Goal: Check status: Check status

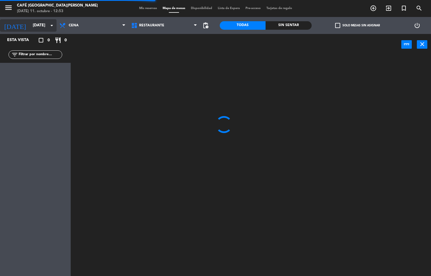
click at [30, 26] on input "[DATE]" at bounding box center [57, 25] width 54 height 10
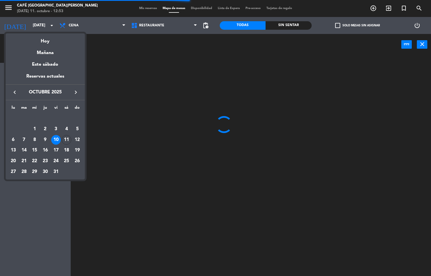
click at [26, 28] on div at bounding box center [215, 138] width 431 height 276
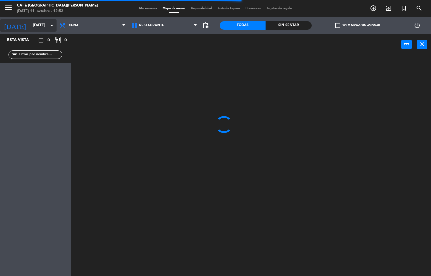
click at [30, 25] on input "[DATE]" at bounding box center [57, 25] width 54 height 10
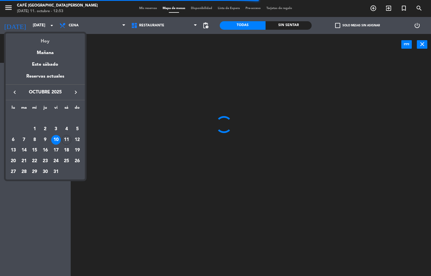
click at [50, 43] on div "Hoy" at bounding box center [45, 39] width 79 height 12
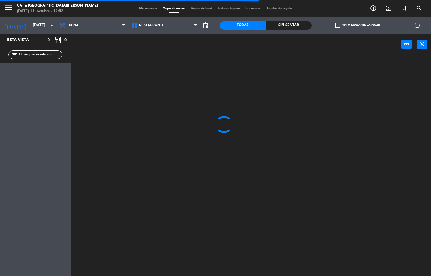
type input "[DATE]"
click at [88, 28] on span "Cena" at bounding box center [93, 25] width 72 height 12
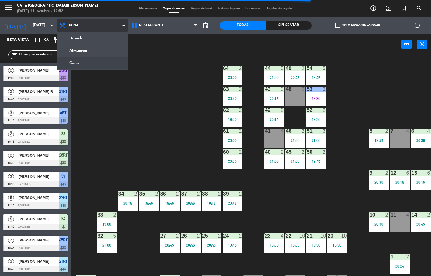
click at [90, 51] on ng-component "menu Café Museo [PERSON_NAME] [DATE] 11. octubre - 12:53 Mis reservas Mapa de m…" at bounding box center [215, 138] width 431 height 276
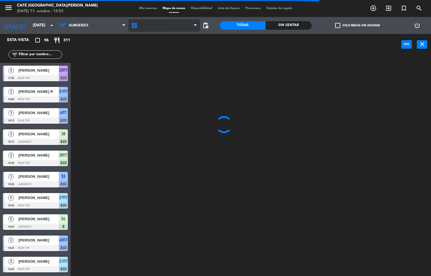
click at [149, 25] on span "Restaurante" at bounding box center [151, 25] width 25 height 4
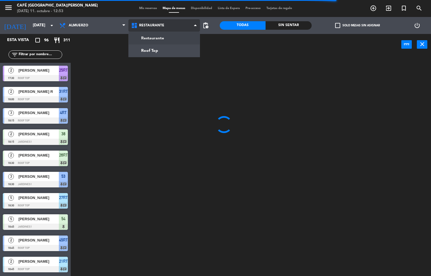
click at [153, 38] on ng-component "menu Café Museo [PERSON_NAME] [DATE] 11. octubre - 12:53 Mis reservas Mapa de m…" at bounding box center [215, 138] width 431 height 276
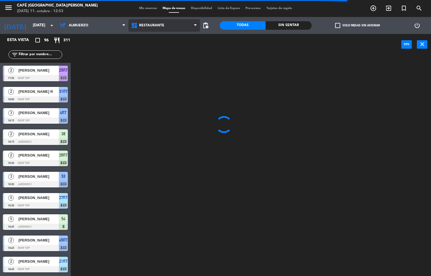
click at [160, 28] on span "Restaurante" at bounding box center [164, 25] width 72 height 12
click at [150, 25] on span "Restaurante" at bounding box center [151, 25] width 25 height 4
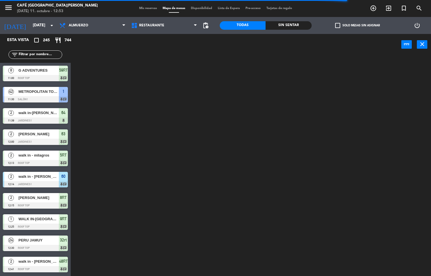
click at [159, 53] on div "power_input close" at bounding box center [236, 44] width 330 height 21
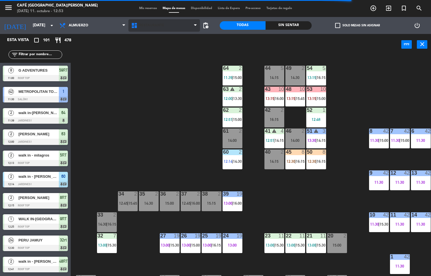
click at [153, 23] on span "Restaurante" at bounding box center [151, 25] width 25 height 4
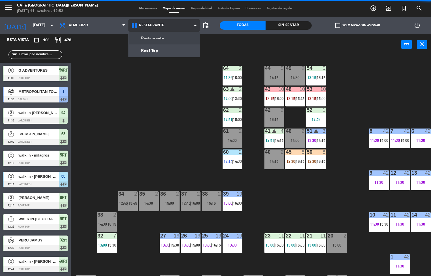
click at [155, 53] on ng-component "menu Café Museo [PERSON_NAME] [DATE] 11. octubre - 12:53 Mis reservas Mapa de m…" at bounding box center [215, 138] width 431 height 276
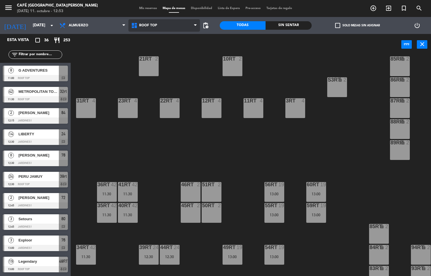
scroll to position [209, 0]
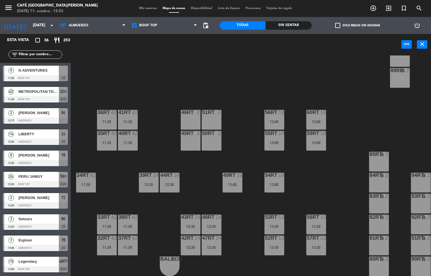
click at [338, 170] on div "18RT 4 16RT 4 28RT 2 80RR lock 2 27RT 5 7RT 5 S1RT lock 2 17RT 5 81RR lock 2 29…" at bounding box center [253, 165] width 356 height 221
click at [329, 184] on div "18RT 4 16RT 4 28RT 2 80RR lock 2 27RT 5 7RT 5 S1RT lock 2 17RT 5 81RR lock 2 29…" at bounding box center [253, 165] width 356 height 221
click at [320, 189] on div "18RT 4 16RT 4 28RT 2 80RR lock 2 27RT 5 7RT 5 S1RT lock 2 17RT 5 81RR lock 2 29…" at bounding box center [253, 165] width 356 height 221
click at [323, 191] on div "18RT 4 16RT 4 28RT 2 80RR lock 2 27RT 5 7RT 5 S1RT lock 2 17RT 5 81RR lock 2 29…" at bounding box center [253, 165] width 356 height 221
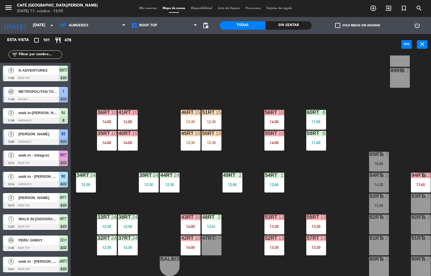
click at [271, 216] on div at bounding box center [273, 216] width 9 height 5
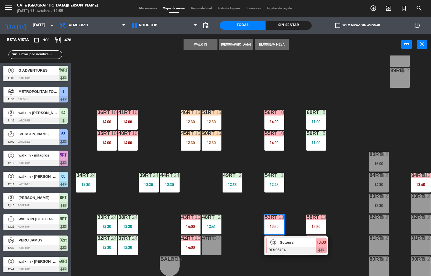
click at [295, 239] on span "Setours" at bounding box center [298, 242] width 36 height 6
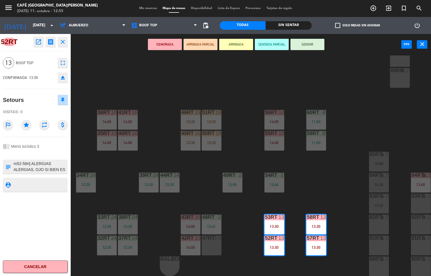
click at [40, 40] on icon "open_in_new" at bounding box center [38, 41] width 7 height 7
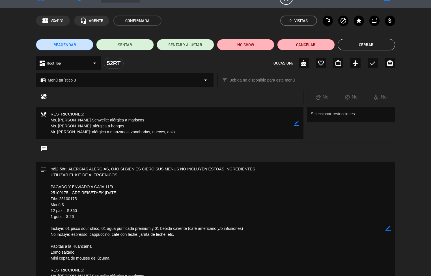
scroll to position [0, 0]
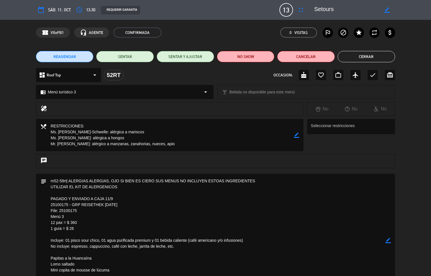
click at [373, 55] on button "Cerrar" at bounding box center [366, 56] width 57 height 11
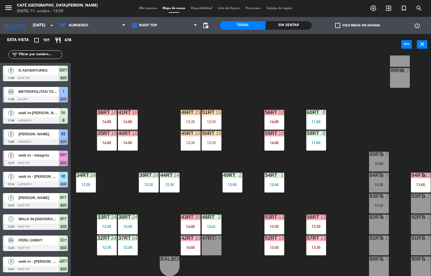
scroll to position [0, 0]
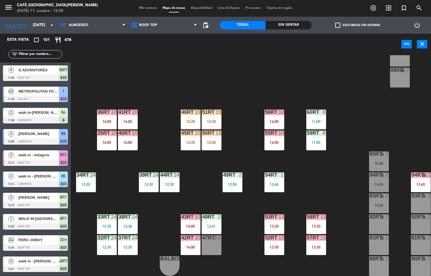
click at [210, 214] on div at bounding box center [211, 216] width 9 height 5
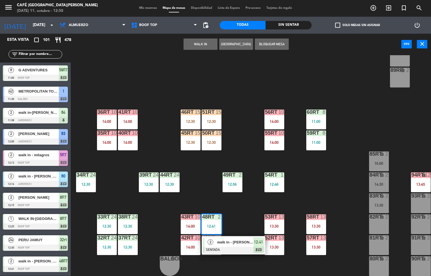
click at [245, 241] on span "walk in - [PERSON_NAME]" at bounding box center [235, 242] width 36 height 6
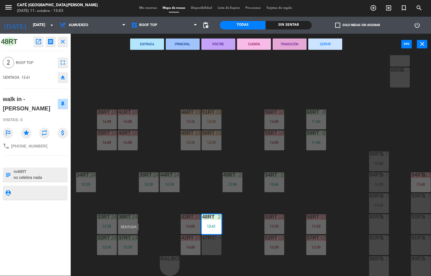
click at [254, 89] on div "menu Café Museo [PERSON_NAME] [DATE] 11. octubre - 13:03 Mis reservas Mapa de m…" at bounding box center [215, 138] width 431 height 276
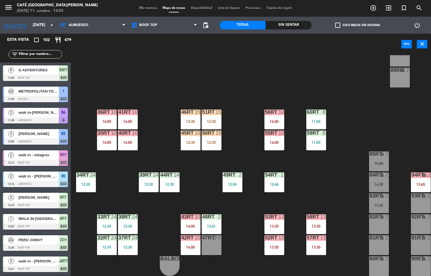
click at [307, 109] on div "60RT" at bounding box center [307, 111] width 0 height 5
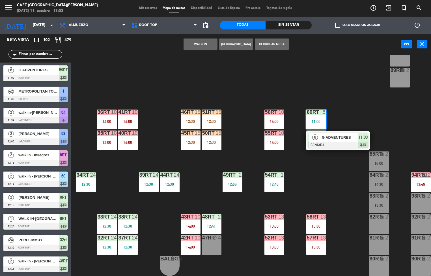
click at [336, 136] on span "G ADVENTURES" at bounding box center [340, 137] width 36 height 6
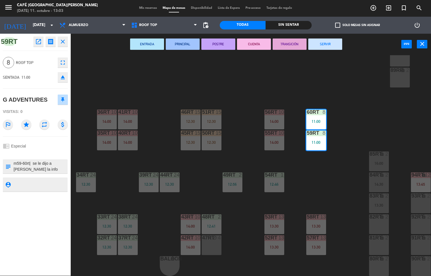
click at [38, 41] on icon "open_in_new" at bounding box center [38, 41] width 7 height 7
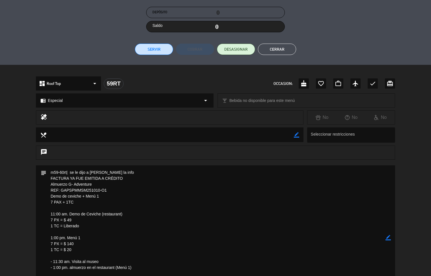
scroll to position [0, 0]
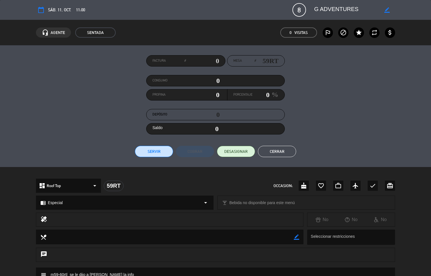
click at [281, 153] on button "Cerrar" at bounding box center [277, 151] width 38 height 11
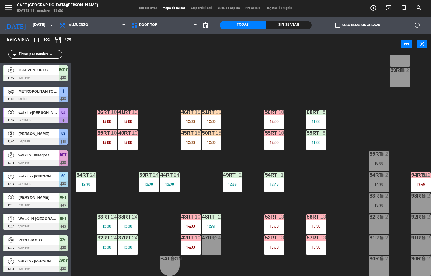
click at [354, 182] on div "18RT 6 14:30 16RT 3 13:15 28RT 2 80RR lock 2 27RT 6 13:45 7RT 3 13:15 S1RT lock…" at bounding box center [253, 165] width 356 height 221
click at [317, 220] on div "58RT 13 13:30" at bounding box center [316, 224] width 20 height 20
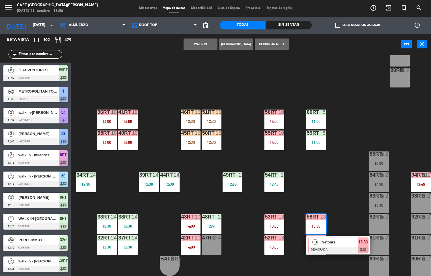
click at [345, 239] on span "Setours" at bounding box center [340, 242] width 36 height 6
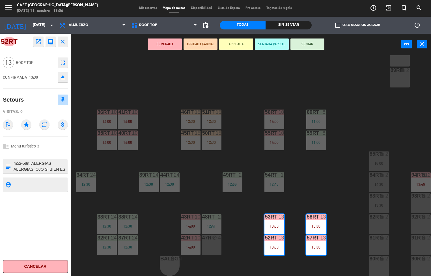
click at [38, 42] on icon "open_in_new" at bounding box center [38, 41] width 7 height 7
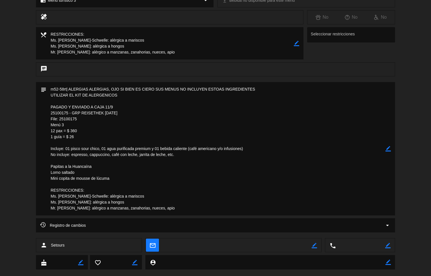
scroll to position [102, 0]
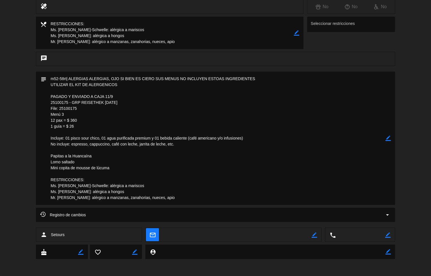
click at [184, 153] on textarea at bounding box center [215, 138] width 339 height 133
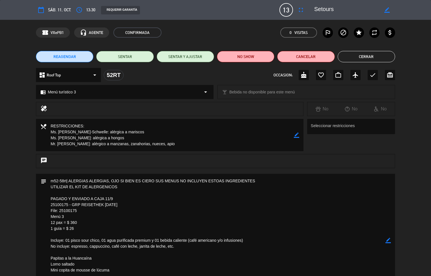
scroll to position [1, 0]
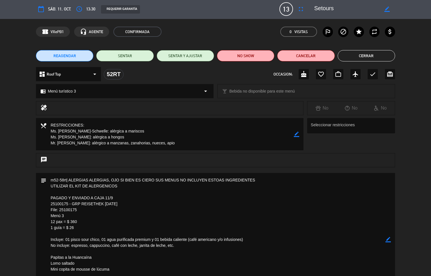
click at [380, 56] on button "Cerrar" at bounding box center [366, 55] width 57 height 11
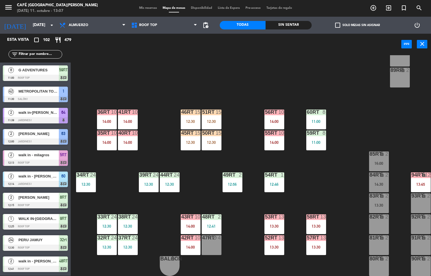
scroll to position [0, 0]
click at [200, 130] on div "50RT" at bounding box center [201, 132] width 9 height 5
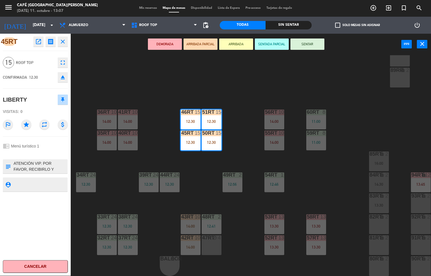
click at [38, 44] on icon "open_in_new" at bounding box center [38, 41] width 7 height 7
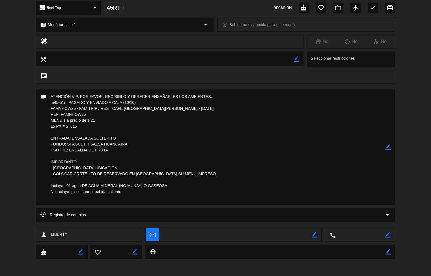
scroll to position [0, 0]
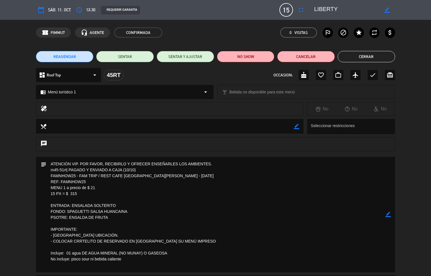
click at [353, 53] on button "Cerrar" at bounding box center [366, 56] width 57 height 11
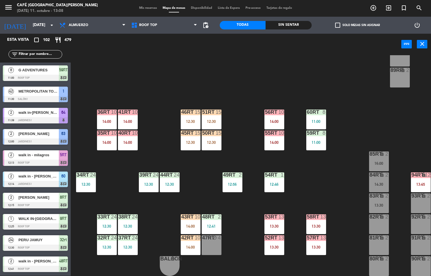
scroll to position [653, 0]
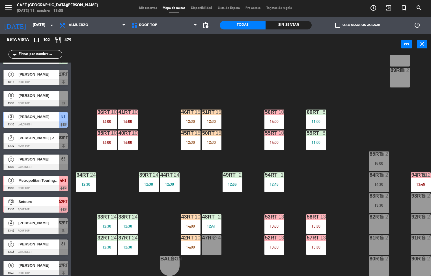
click at [234, 211] on div "18RT 6 14:30 16RT 3 13:15 28RT 2 80RR lock 2 27RT 6 13:45 7RT 3 13:15 S1RT lock…" at bounding box center [253, 165] width 356 height 221
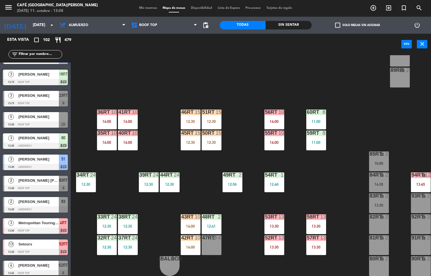
click at [307, 172] on div "18RT 6 14:30 16RT 3 13:15 28RT 2 80RR lock 2 27RT 6 13:45 7RT 3 13:15 S1RT lock…" at bounding box center [253, 165] width 356 height 221
click at [273, 141] on div "14:00" at bounding box center [274, 142] width 20 height 4
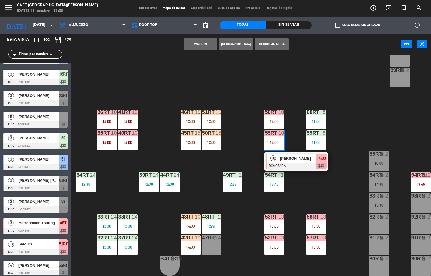
click at [233, 79] on div "18RT 6 14:30 16RT 3 13:15 28RT 2 80RR lock 2 27RT 6 13:45 7RT 3 13:15 S1RT lock…" at bounding box center [253, 165] width 356 height 221
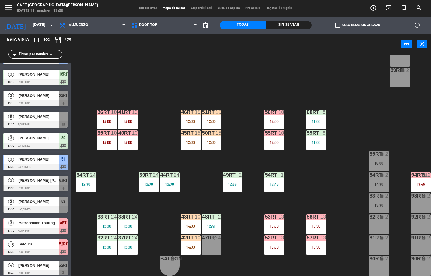
click at [319, 140] on div "11:00" at bounding box center [316, 142] width 20 height 4
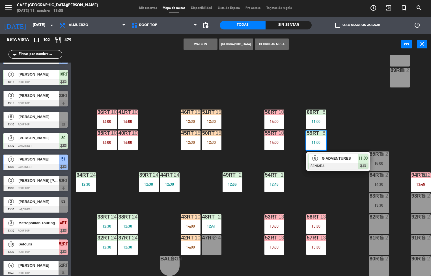
click at [319, 166] on div at bounding box center [338, 166] width 61 height 6
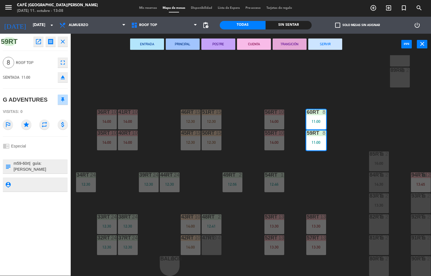
click at [38, 45] on button "open_in_new" at bounding box center [38, 41] width 10 height 10
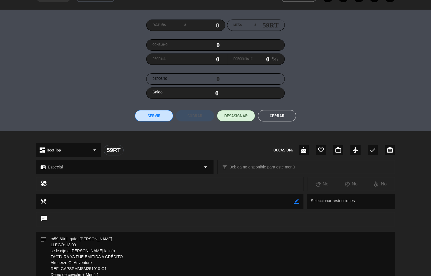
scroll to position [0, 0]
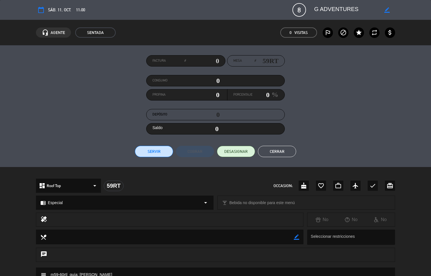
click at [273, 148] on button "Cerrar" at bounding box center [277, 151] width 38 height 11
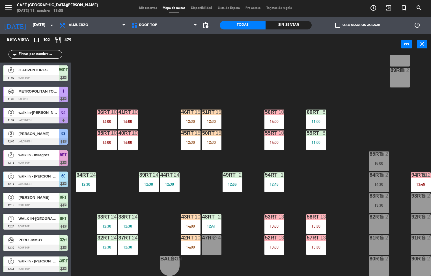
click at [150, 128] on div "18RT 6 14:30 16RT 3 13:15 28RT 2 80RR lock 2 27RT 6 13:45 7RT 3 13:15 S1RT lock…" at bounding box center [253, 165] width 356 height 221
click at [160, 148] on div "18RT 6 14:30 16RT 3 13:15 28RT 2 80RR lock 2 27RT 6 13:45 7RT 3 13:15 S1RT lock…" at bounding box center [253, 165] width 356 height 221
click at [352, 184] on div "18RT 6 14:30 16RT 3 13:15 28RT 2 80RR lock 2 27RT 6 13:45 7RT 3 13:15 S1RT lock…" at bounding box center [253, 165] width 356 height 221
click at [320, 216] on div "13" at bounding box center [323, 216] width 6 height 5
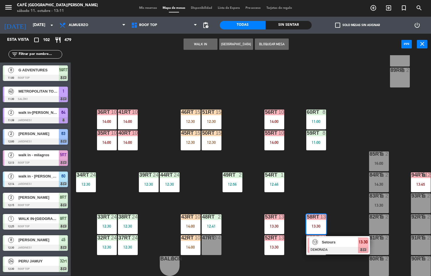
click at [344, 240] on span "Setours" at bounding box center [340, 242] width 36 height 6
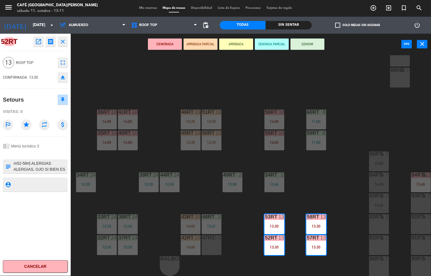
click at [38, 42] on icon "open_in_new" at bounding box center [38, 41] width 7 height 7
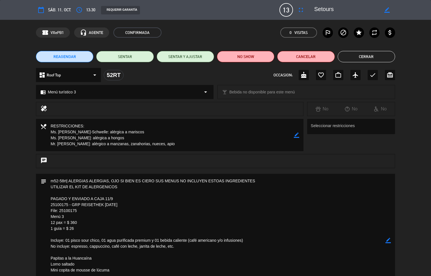
click at [378, 60] on button "Cerrar" at bounding box center [366, 56] width 57 height 11
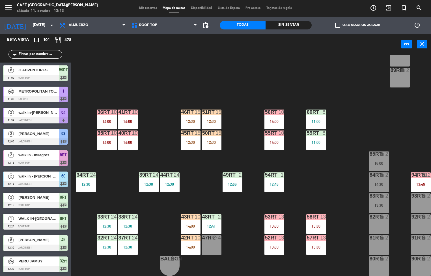
scroll to position [0, 0]
click at [318, 134] on div "59RT 8 11:00" at bounding box center [316, 140] width 20 height 20
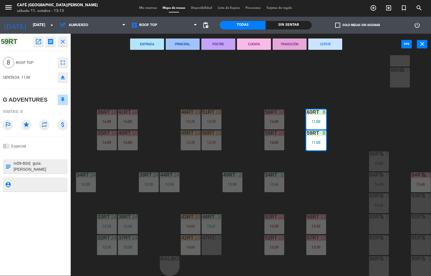
click at [40, 42] on icon "open_in_new" at bounding box center [38, 41] width 7 height 7
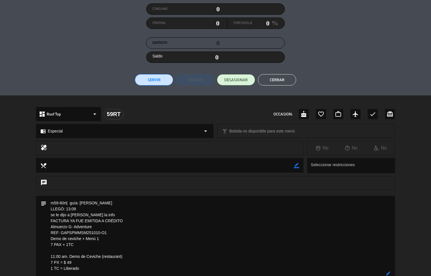
scroll to position [70, 0]
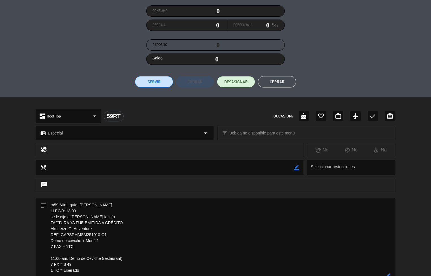
click at [282, 76] on button "Cerrar" at bounding box center [277, 81] width 38 height 11
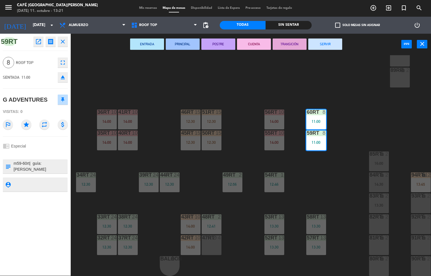
click at [260, 83] on div "18RT 6 14:30 16RT 3 13:15 28RT 2 80RR lock 2 27RT 6 13:45 7RT 3 13:15 S1RT lock…" at bounding box center [253, 165] width 356 height 221
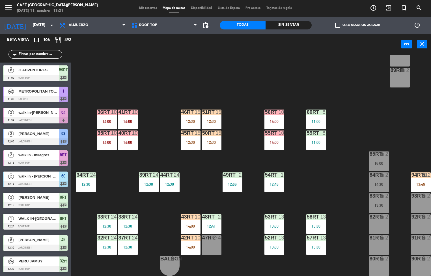
click at [197, 109] on div "51RT" at bounding box center [201, 111] width 9 height 5
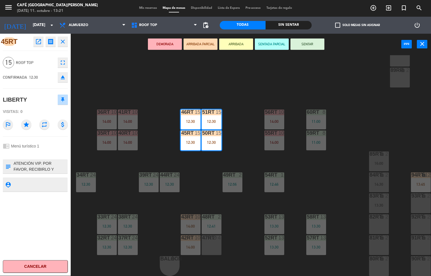
click at [39, 41] on icon "open_in_new" at bounding box center [38, 41] width 7 height 7
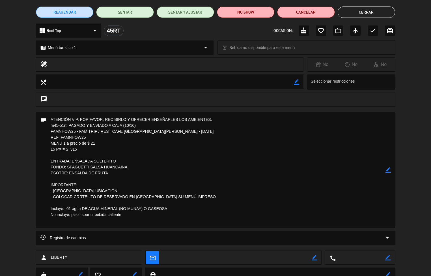
scroll to position [0, 0]
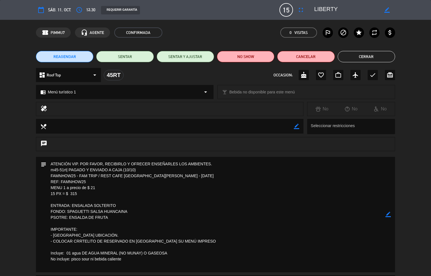
click at [384, 51] on button "Cerrar" at bounding box center [366, 56] width 57 height 11
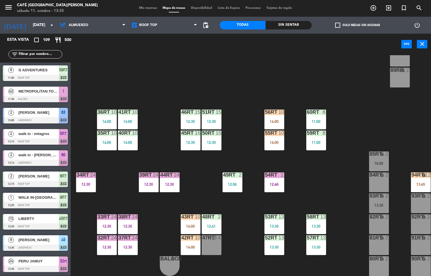
click at [330, 175] on div "18RT 6 14:30 16RT 3 13:15 28RT 2 14:30 80RR lock 6 13:45 27RT 5 13:37 7RT 3 13:…" at bounding box center [253, 165] width 356 height 221
